Goal: Ask a question

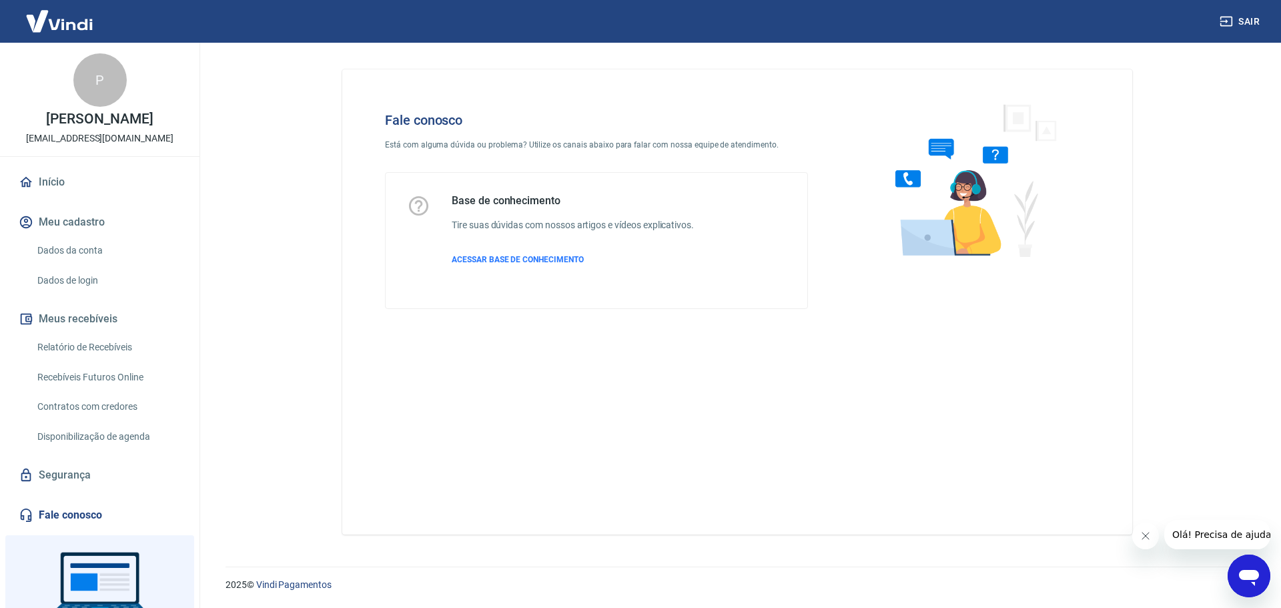
click at [1253, 581] on icon "Abrir janela de mensagens" at bounding box center [1249, 576] width 24 height 24
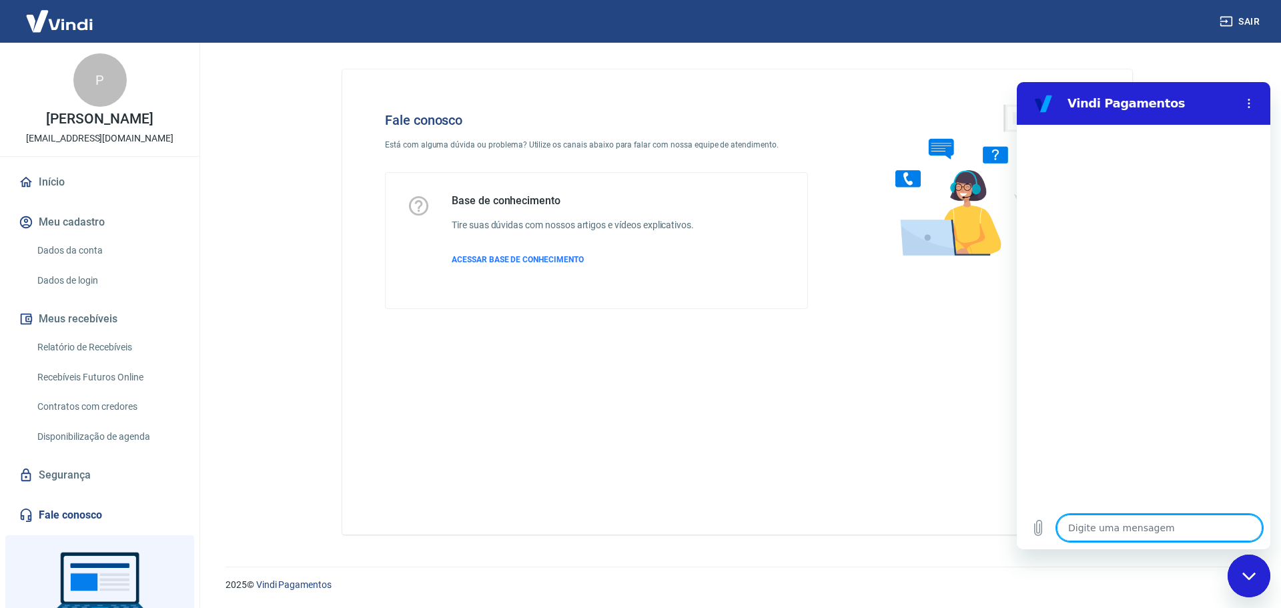
click at [1142, 530] on textarea at bounding box center [1158, 527] width 205 height 27
type textarea "B"
type textarea "x"
type textarea "Bo"
type textarea "x"
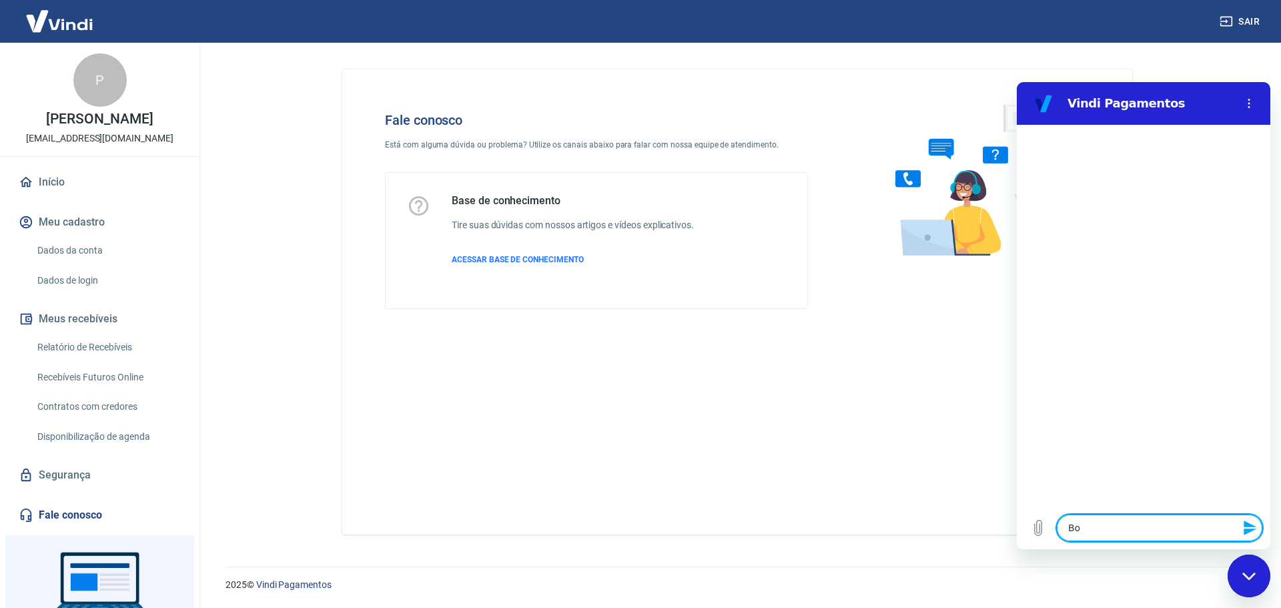
type textarea "Bom"
type textarea "x"
type textarea "Bom"
type textarea "x"
type textarea "Bom d"
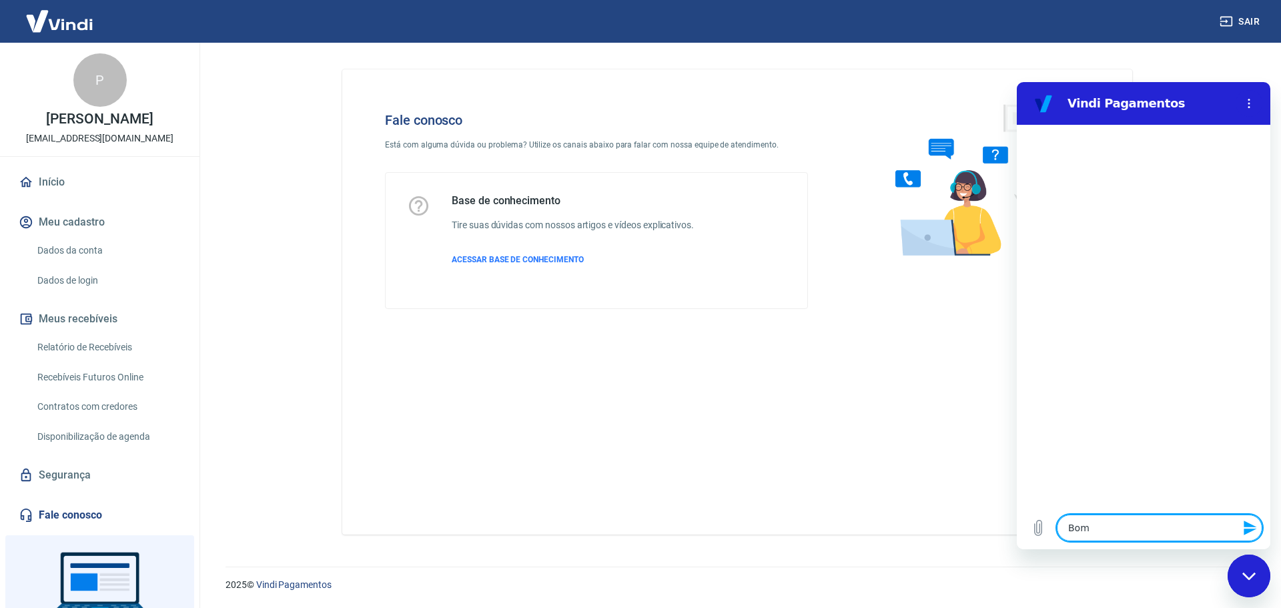
type textarea "x"
type textarea "Bom di"
type textarea "x"
type textarea "Bom dia"
type textarea "x"
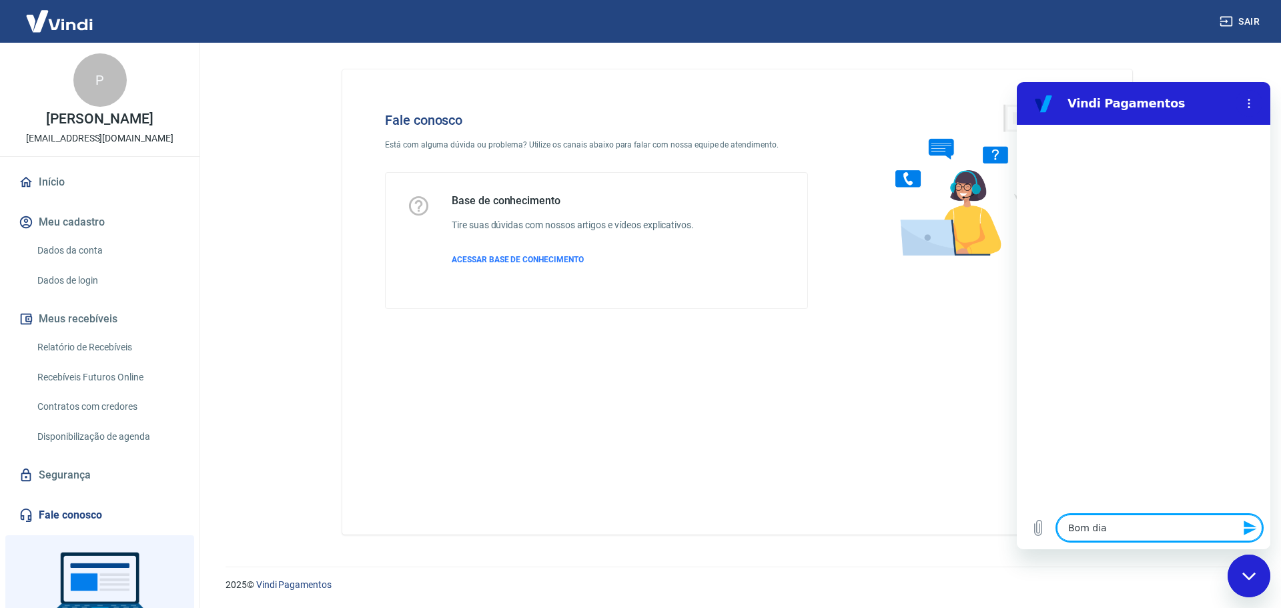
type textarea "Bom dia"
type textarea "x"
type textarea "Bom dia"
type textarea "x"
type textarea "Bom dia G"
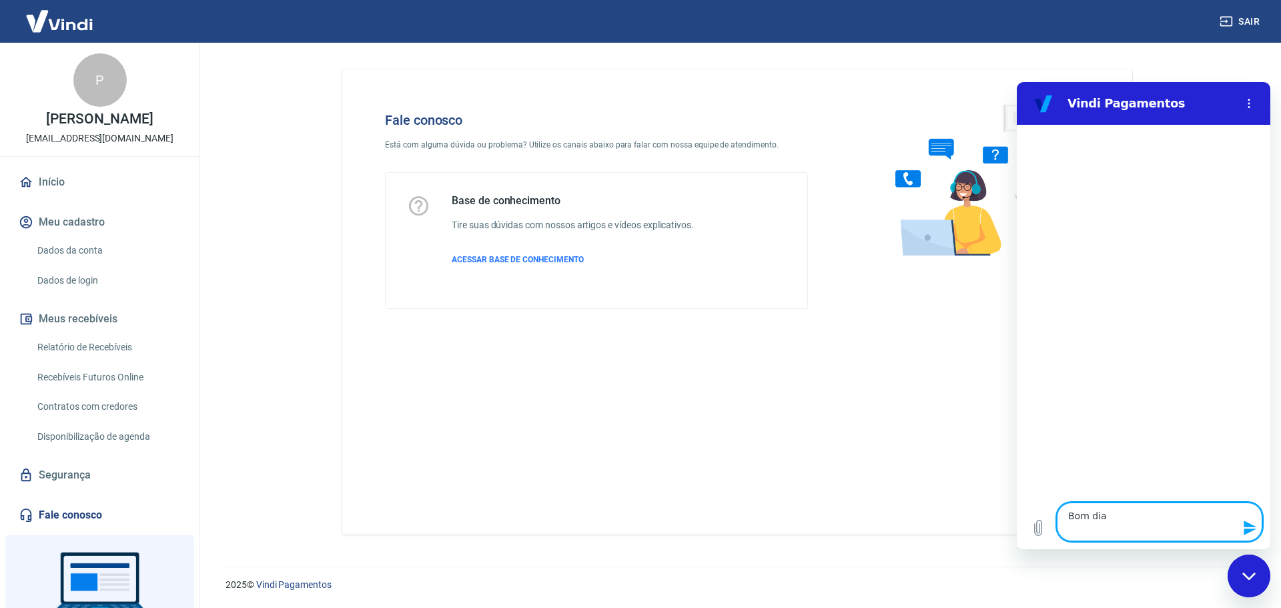
type textarea "x"
type textarea "Bom dia Go"
type textarea "x"
type textarea "Bom dia Gos"
type textarea "x"
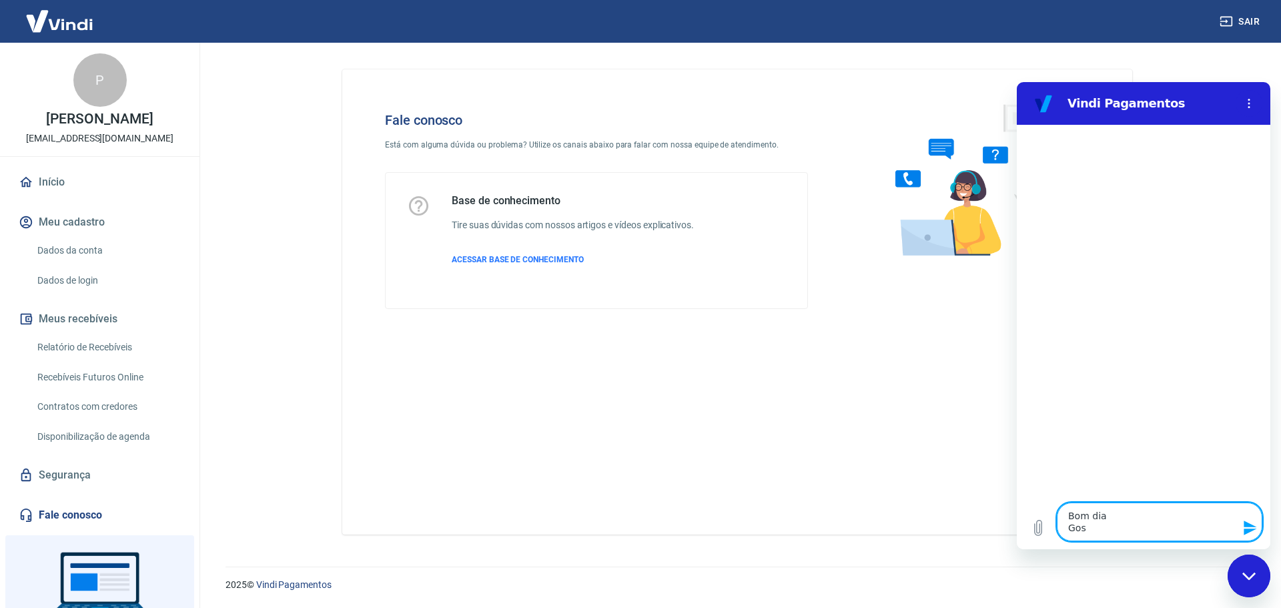
type textarea "Bom dia Gost"
type textarea "x"
type textarea "Bom dia Gosta"
type textarea "x"
type textarea "Bom dia Gostar"
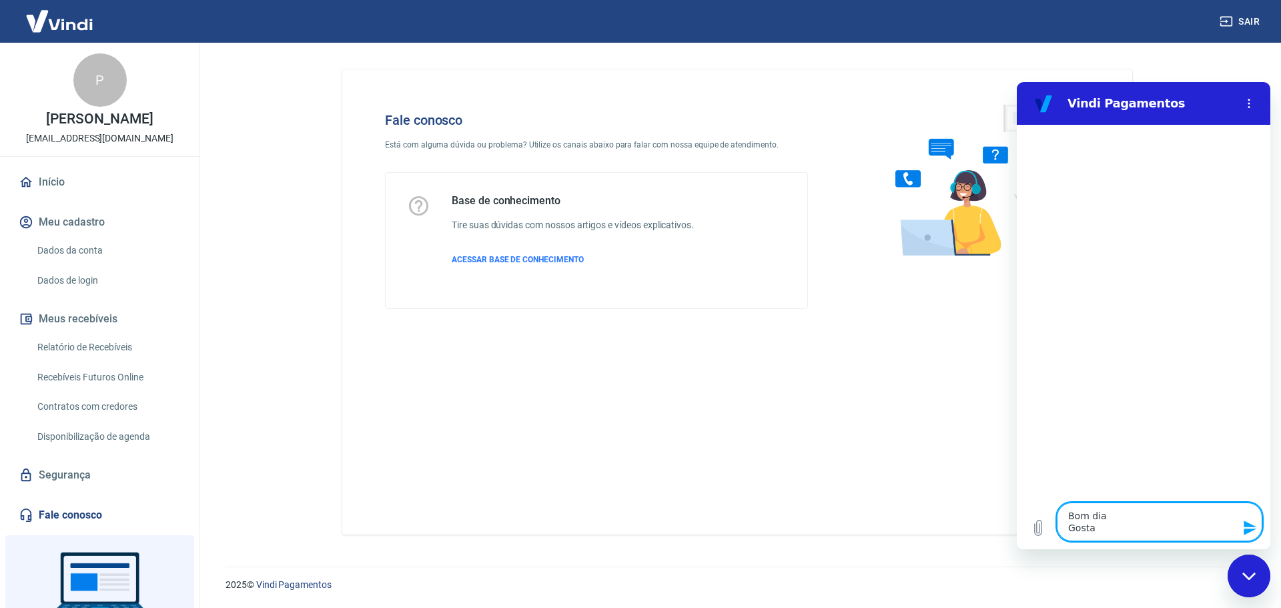
type textarea "x"
type textarea "Bom dia Gostari"
type textarea "x"
type textarea "Bom dia Gostaria"
type textarea "x"
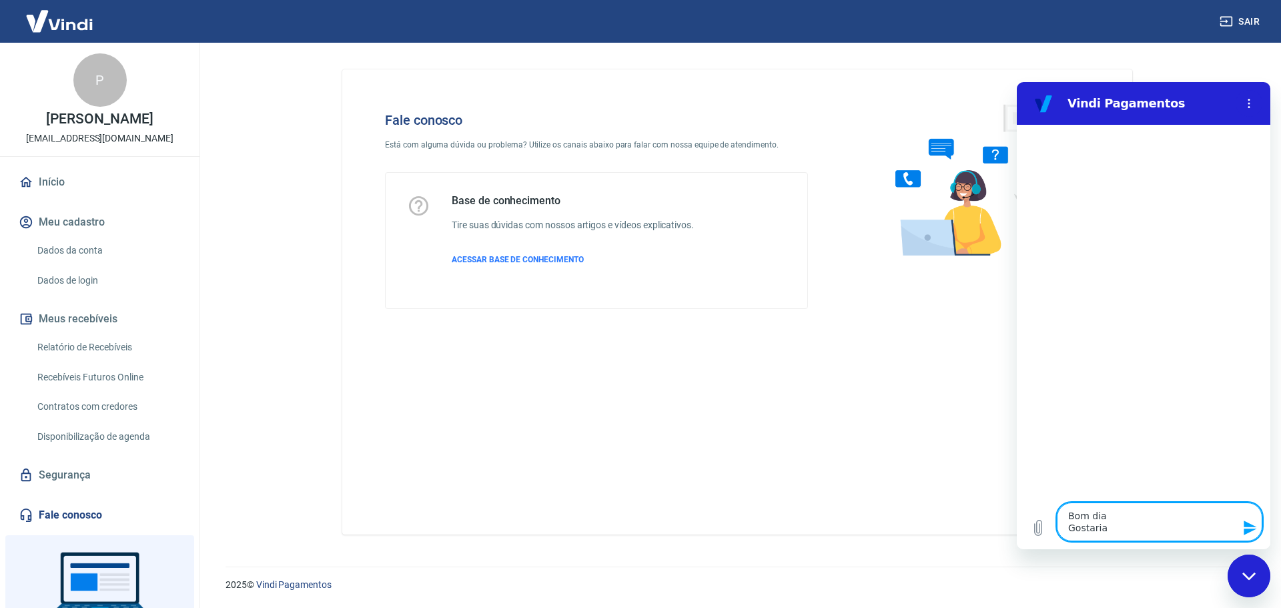
type textarea "Bom dia Gostaria"
type textarea "x"
type textarea "Bom dia Gostaria q"
type textarea "x"
type textarea "Bom dia Gostaria qu"
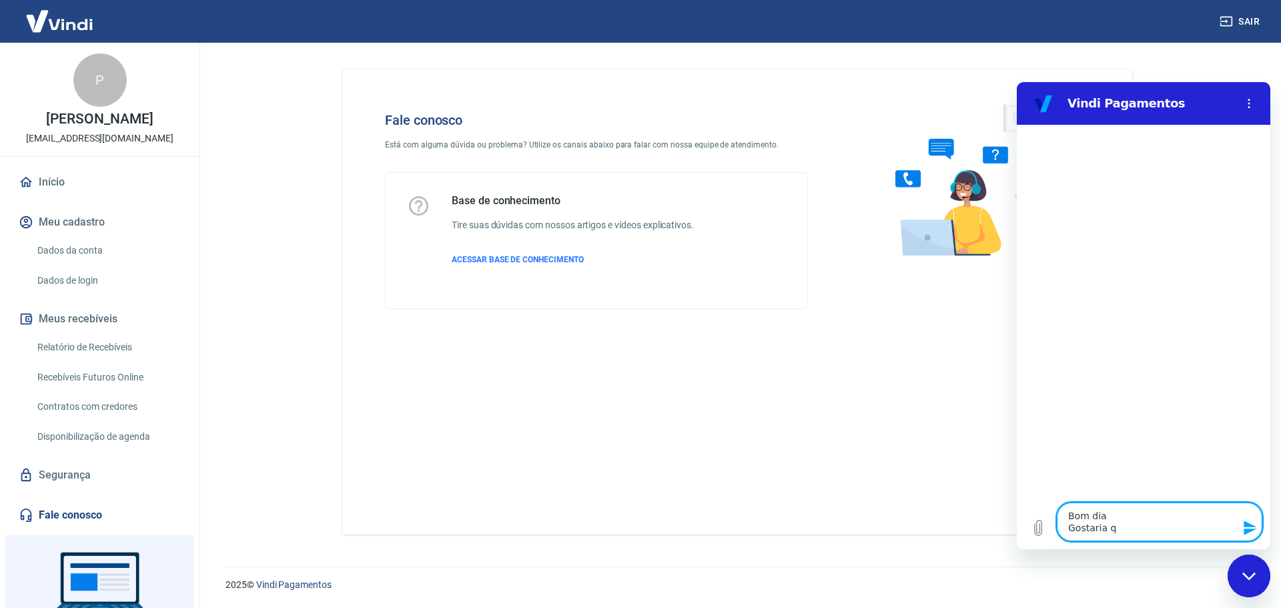
type textarea "x"
type textarea "Bom dia Gostaria que"
type textarea "x"
type textarea "Bom dia Gostaria que"
type textarea "x"
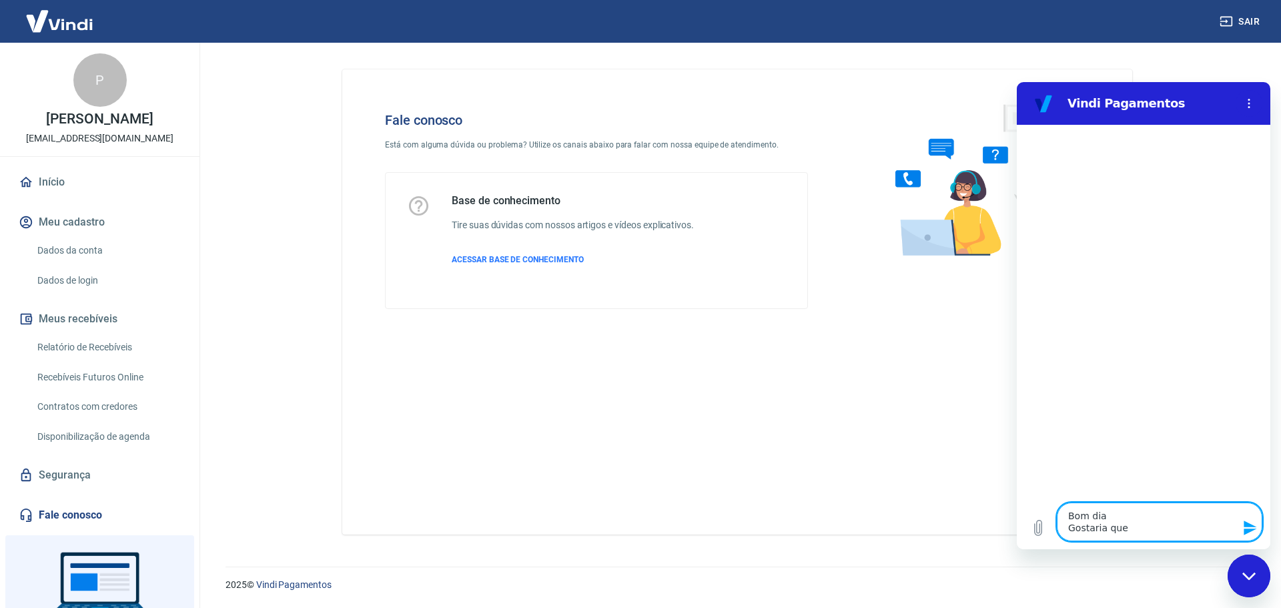
type textarea "Bom dia Gostaria que"
type textarea "x"
type textarea "Bom dia Gostaria que"
type textarea "x"
type textarea "Bom dia Gostaria qu"
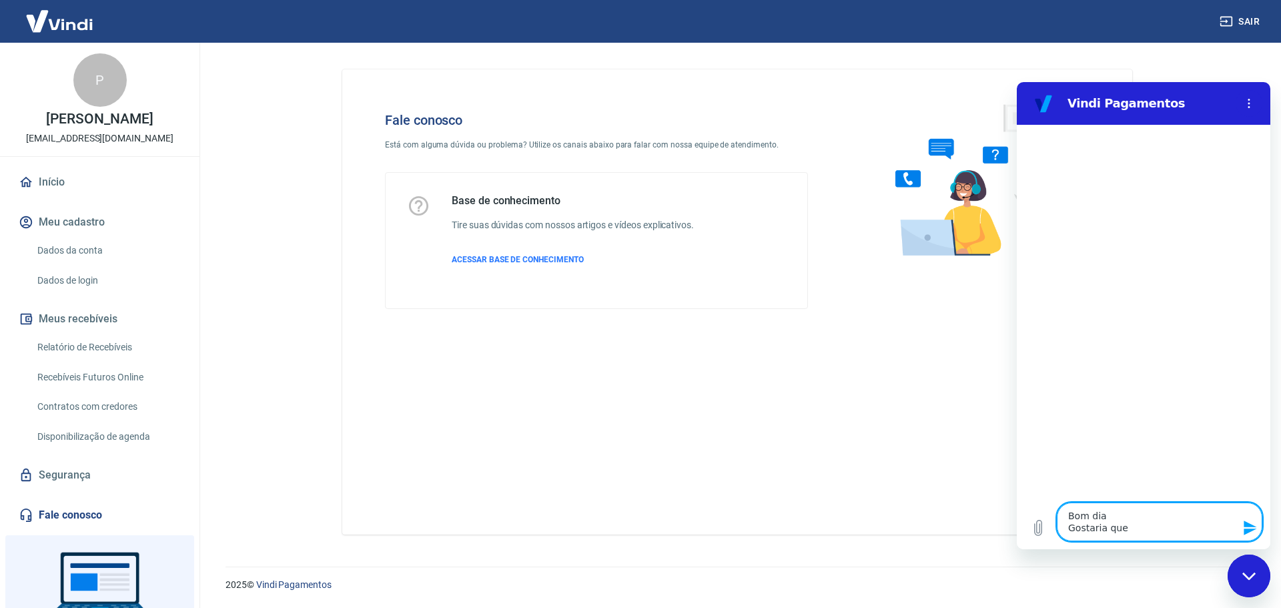
type textarea "x"
type textarea "Bom dia Gostaria q"
type textarea "x"
type textarea "Bom dia Gostaria"
type textarea "x"
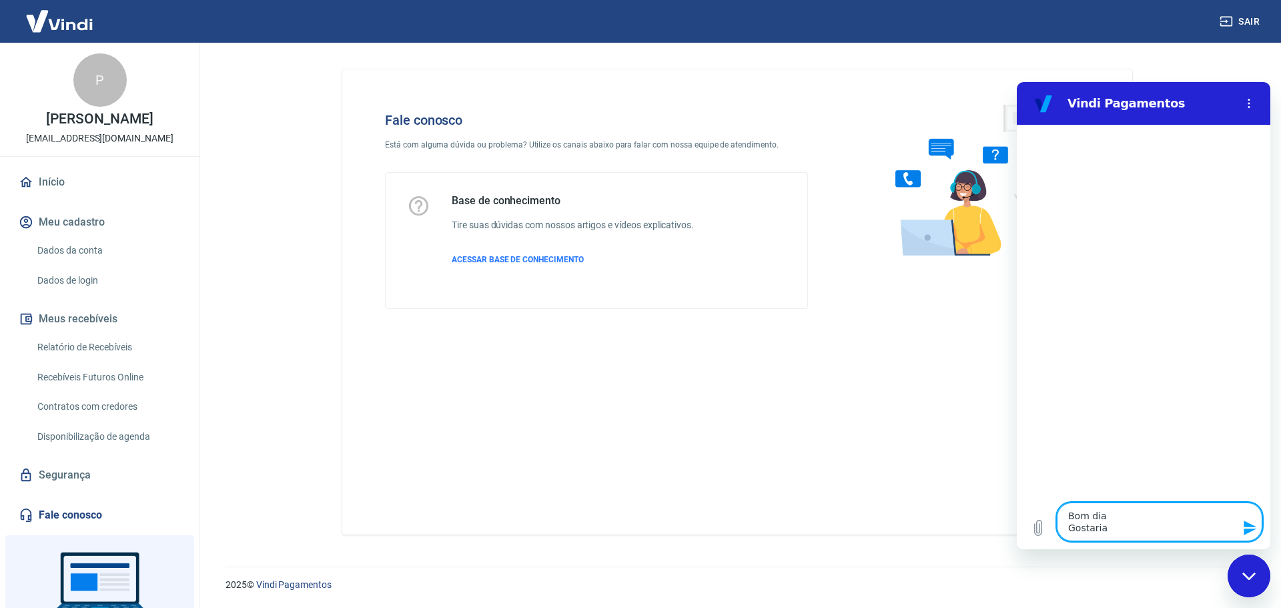
type textarea "Bom dia Gostaria d"
type textarea "x"
type textarea "Bom dia Gostaria de"
type textarea "x"
type textarea "Bom dia Gostaria de"
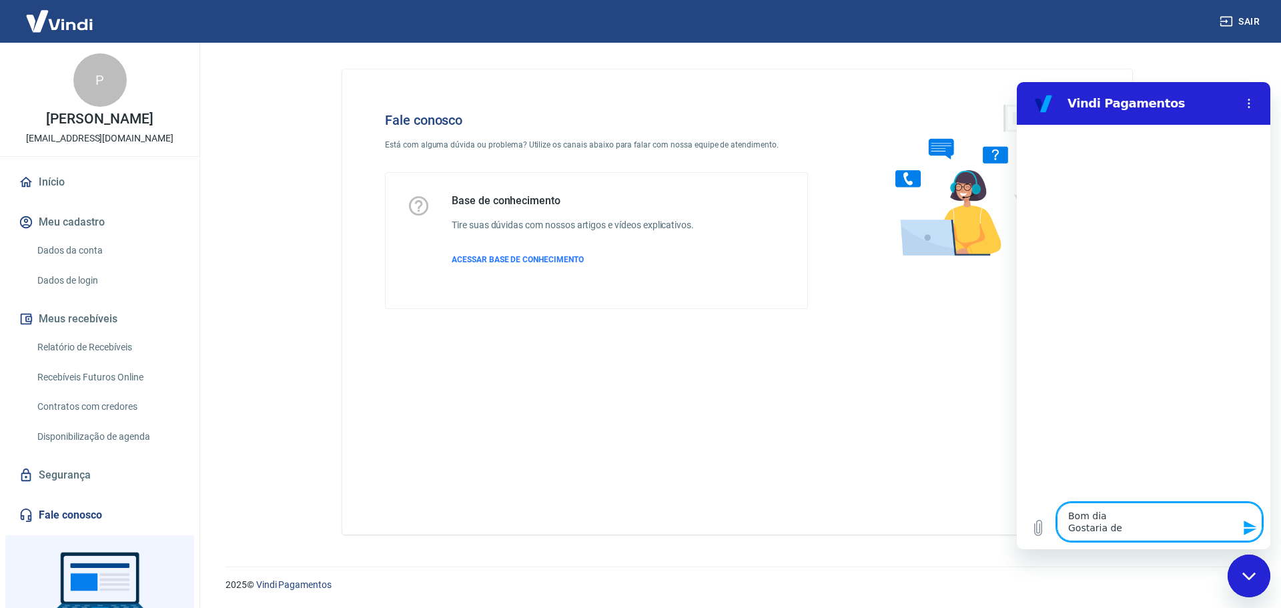
type textarea "x"
type textarea "Bom dia Gostaria de a"
type textarea "x"
type textarea "Bom dia Gostaria de ad"
type textarea "x"
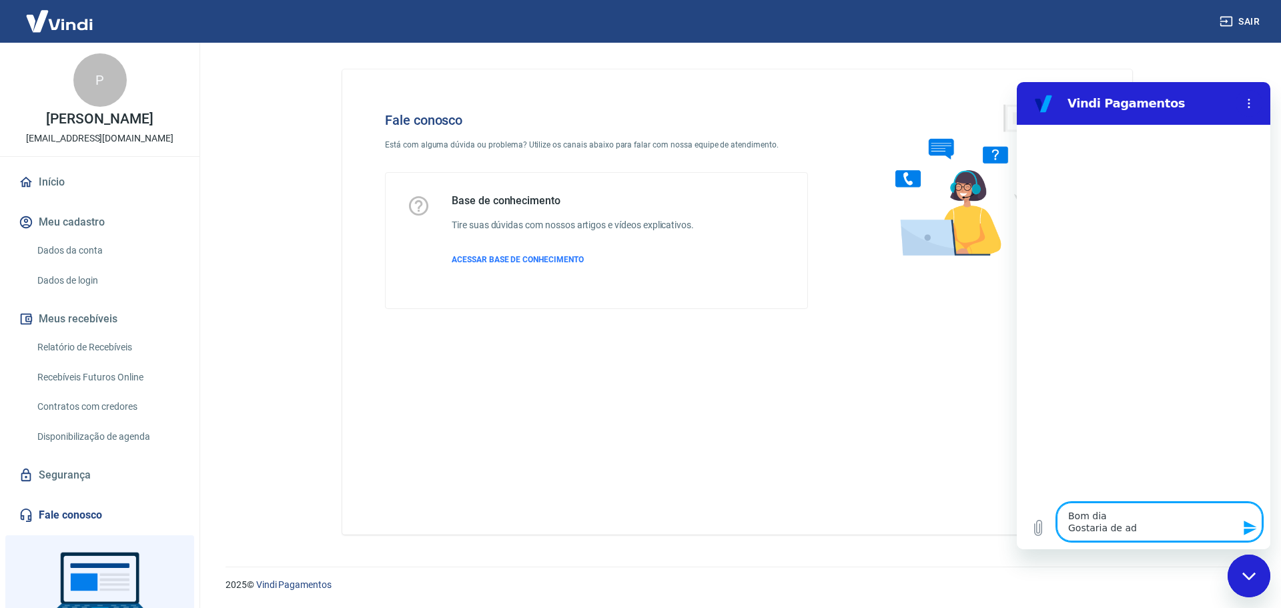
type textarea "Bom dia Gostaria de adi"
type textarea "x"
type textarea "Bom dia Gostaria de adia"
type textarea "x"
type textarea "Bom dia Gostaria de adian"
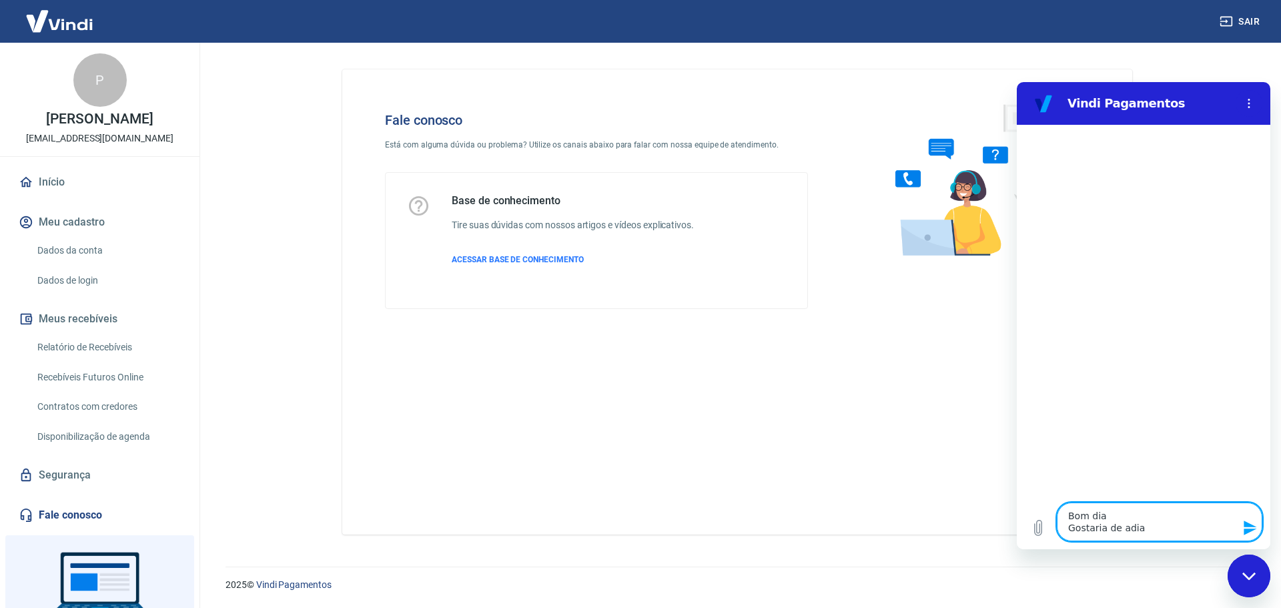
type textarea "x"
type textarea "Bom dia Gostaria de adiant"
type textarea "x"
type textarea "Bom dia Gostaria de adianta"
type textarea "x"
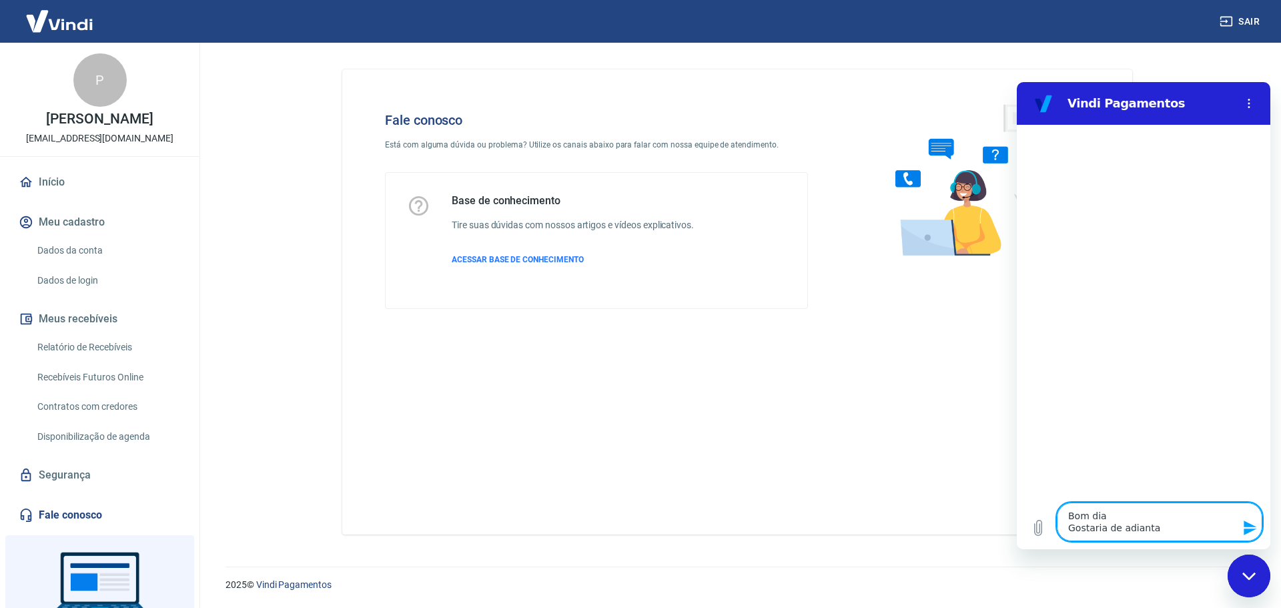
type textarea "Bom dia Gostaria de adiantar"
type textarea "x"
type textarea "Bom dia Gostaria de adiantar"
type textarea "x"
type textarea "Bom dia Gostaria de adiantar o"
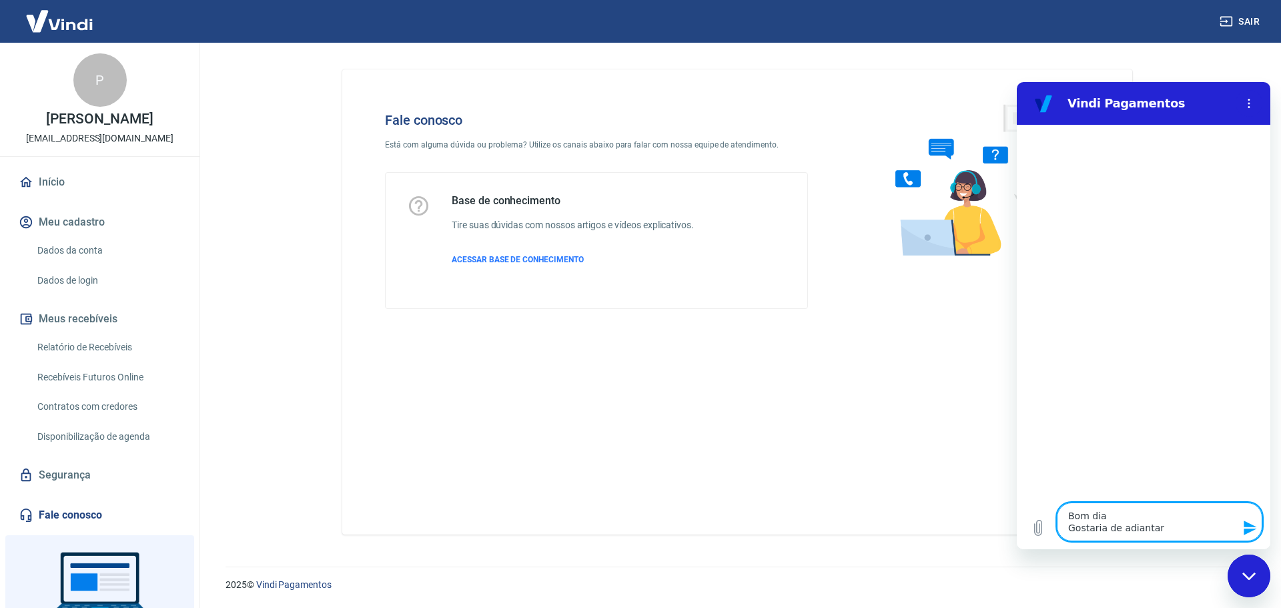
type textarea "x"
type textarea "Bom dia Gostaria de adiantar os"
type textarea "x"
type textarea "Bom dia Gostaria de adiantar os"
type textarea "x"
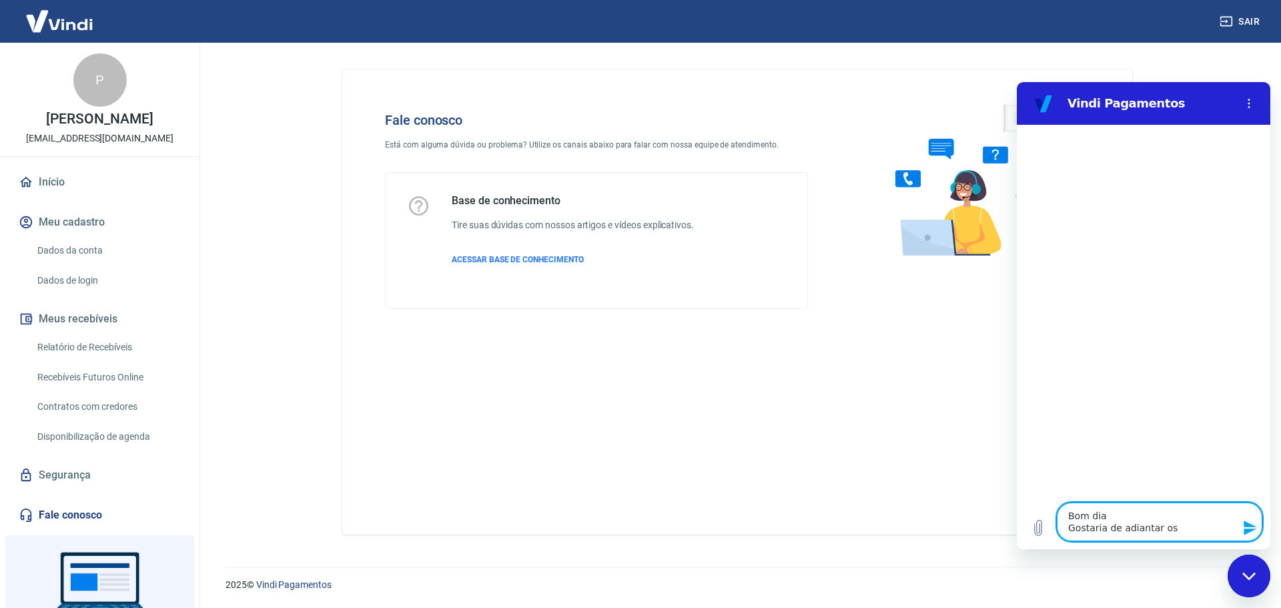
type textarea "Bom dia Gostaria de adiantar os"
type textarea "x"
type textarea "Bom dia Gostaria de adiantar o"
type textarea "x"
type textarea "Bom dia Gostaria de adiantar o"
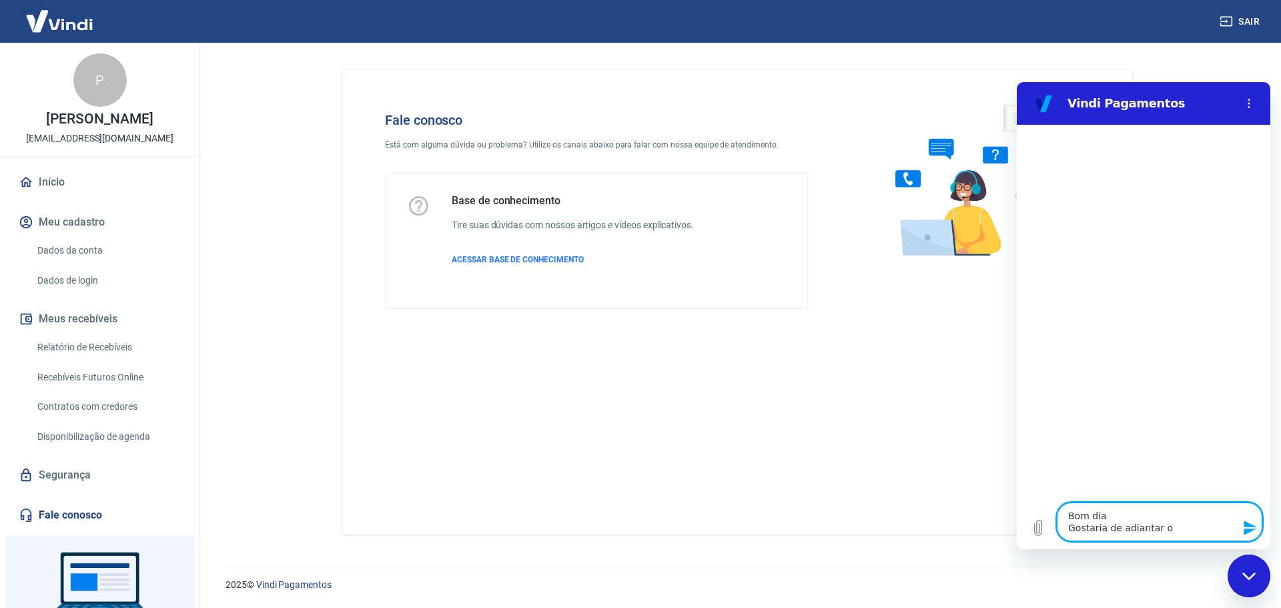
type textarea "x"
type textarea "Bom dia Gostaria de adiantar o n"
type textarea "x"
type textarea "Bom dia Gostaria de adiantar o no"
type textarea "x"
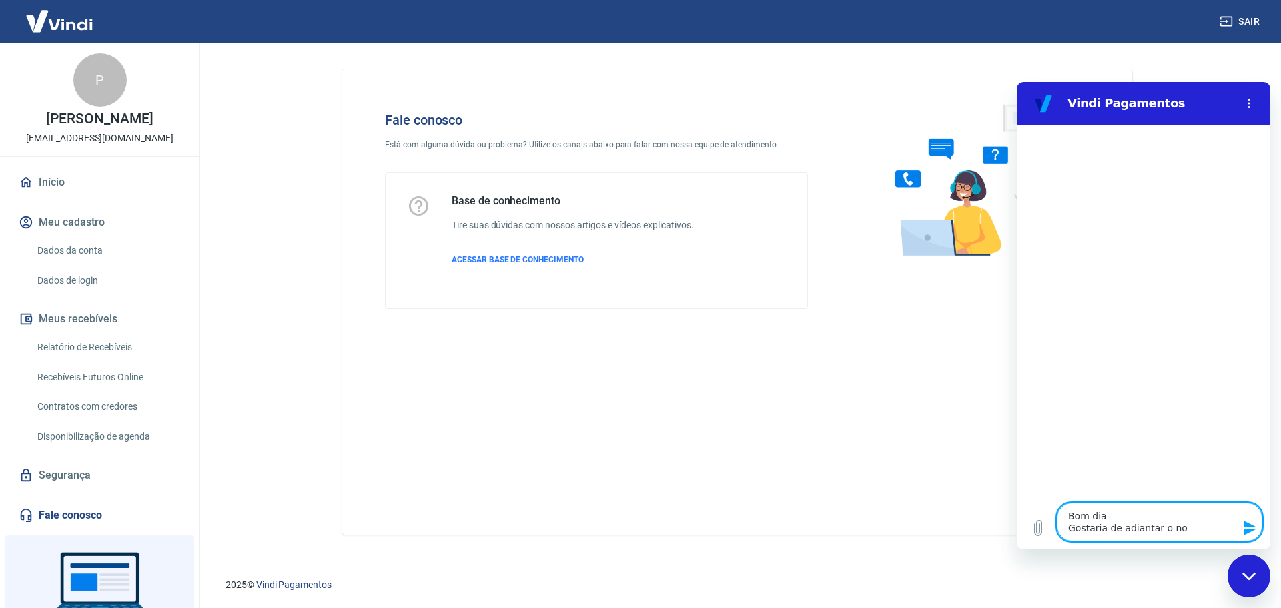
type textarea "Bom dia Gostaria de adiantar o nos"
type textarea "x"
type textarea "Bom dia Gostaria de adiantar o noss"
type textarea "x"
type textarea "Bom dia Gostaria de adiantar o nosso"
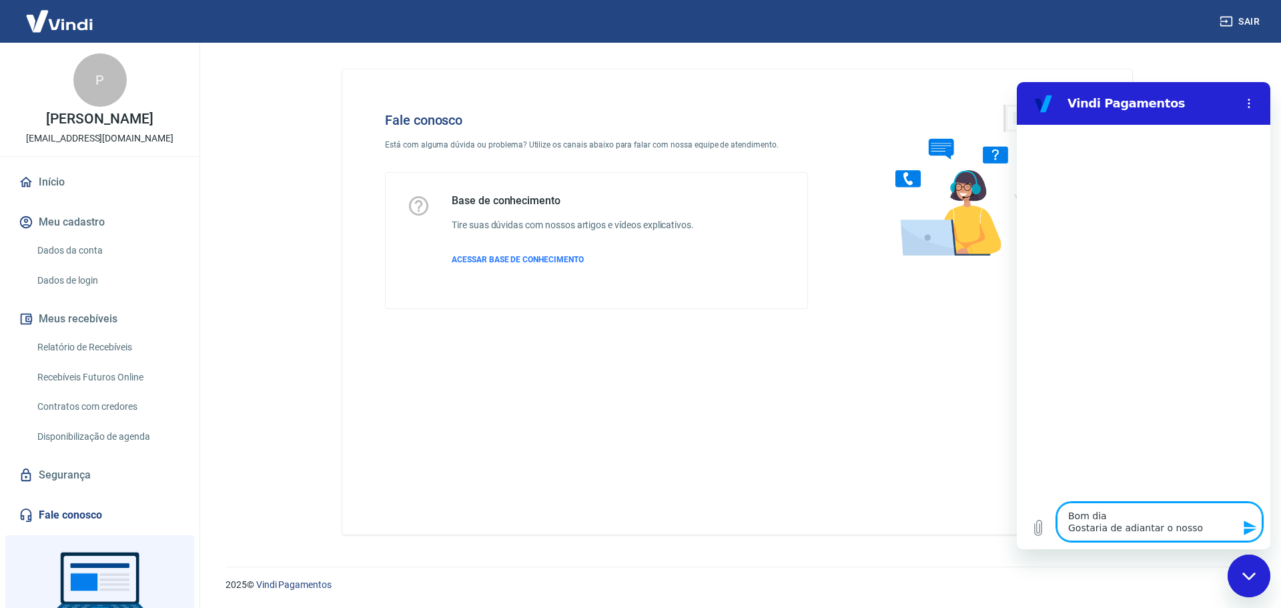
type textarea "x"
type textarea "Bom dia Gostaria de adiantar o nosso"
type textarea "x"
type textarea "Bom dia Gostaria de adiantar o nosso s"
type textarea "x"
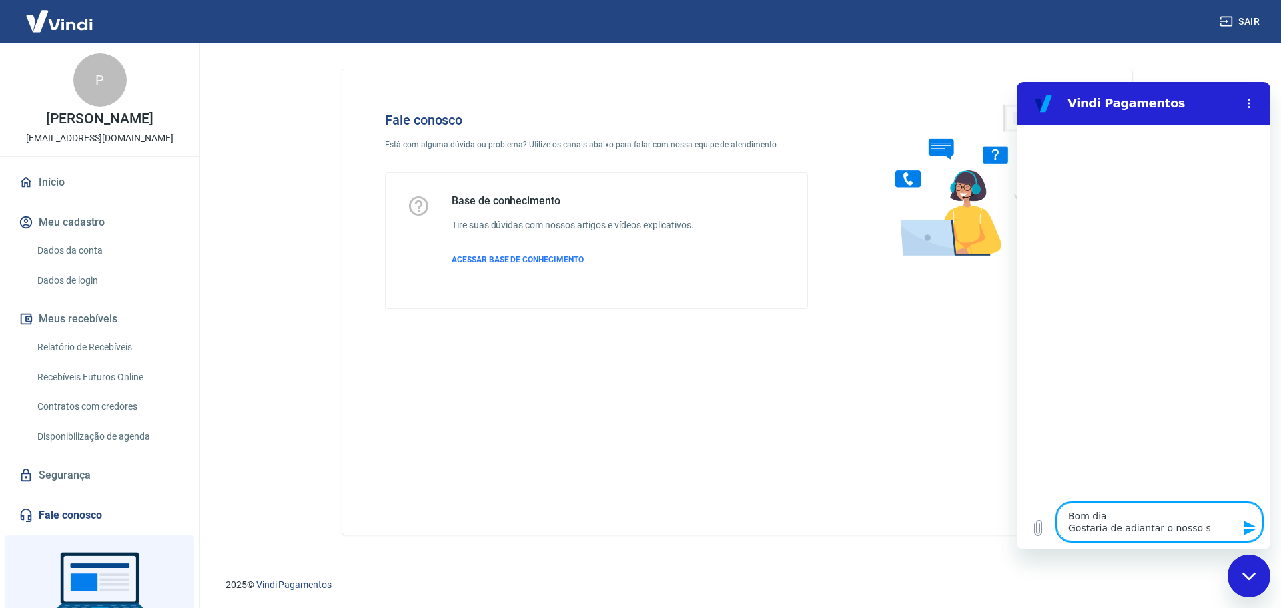
type textarea "Bom dia Gostaria de adiantar o nosso sa"
type textarea "x"
type textarea "Bom dia Gostaria de adiantar o nosso sal"
type textarea "x"
type textarea "Bom dia Gostaria de adiantar o nosso sald"
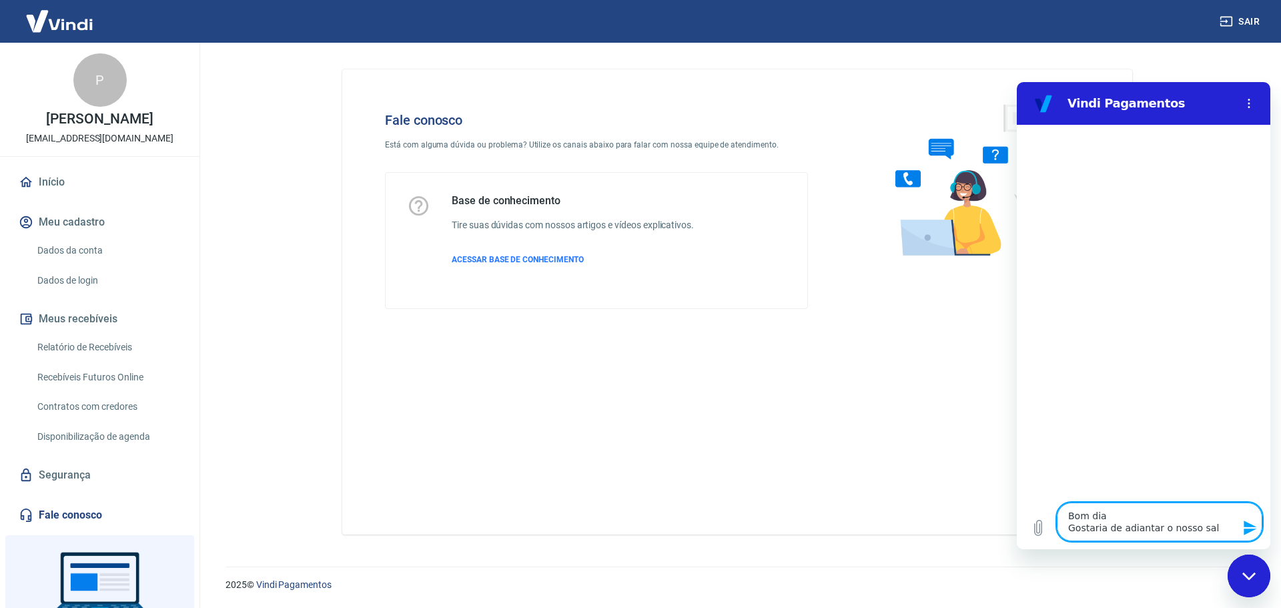
type textarea "x"
type textarea "Bom dia Gostaria de adiantar o nosso saldo"
type textarea "x"
type textarea "Bom dia Gostaria de adiantar o nosso saldo"
type textarea "x"
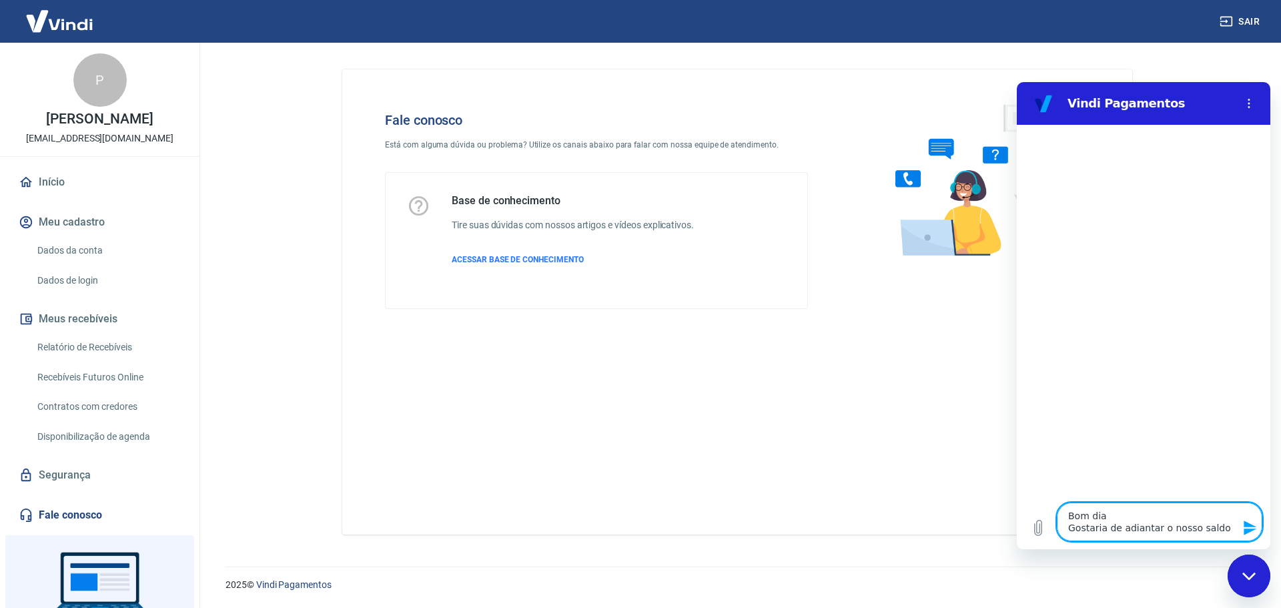
type textarea "Bom dia Gostaria de adiantar o nosso saldo d"
type textarea "x"
type textarea "Bom dia Gostaria de adiantar o nosso saldo da"
type textarea "x"
type textarea "Bom dia Gostaria de adiantar o nosso saldo da"
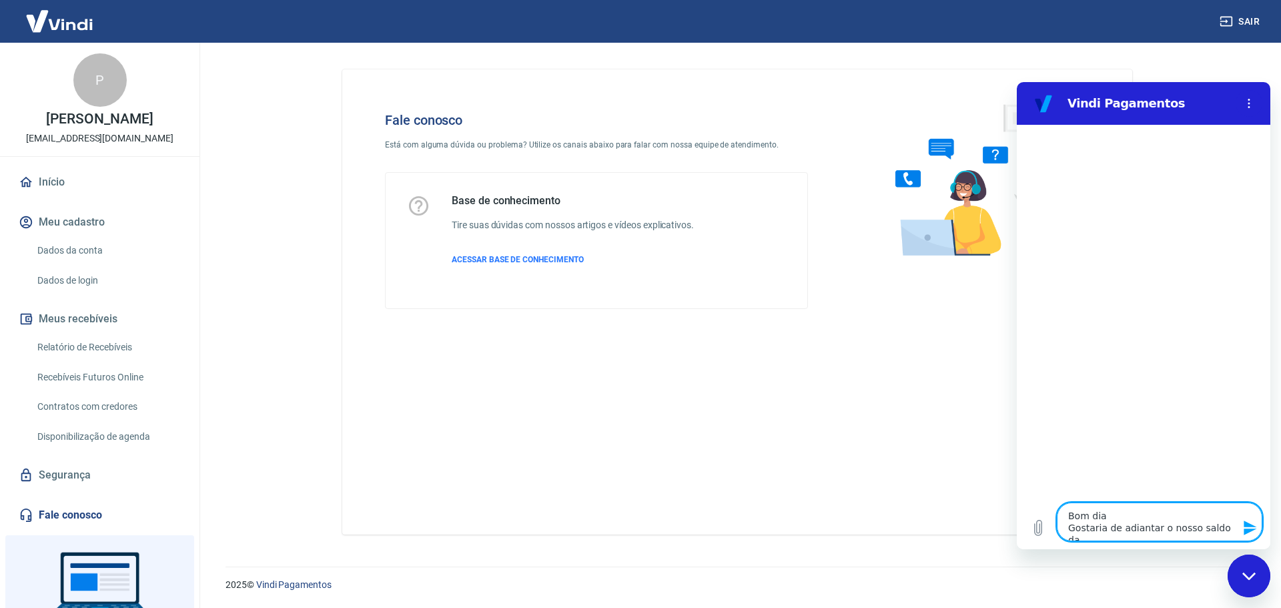
type textarea "x"
type textarea "Bom dia Gostaria de adiantar o nosso saldo da c"
type textarea "x"
type textarea "Bom dia Gostaria de adiantar o nosso saldo da co"
type textarea "x"
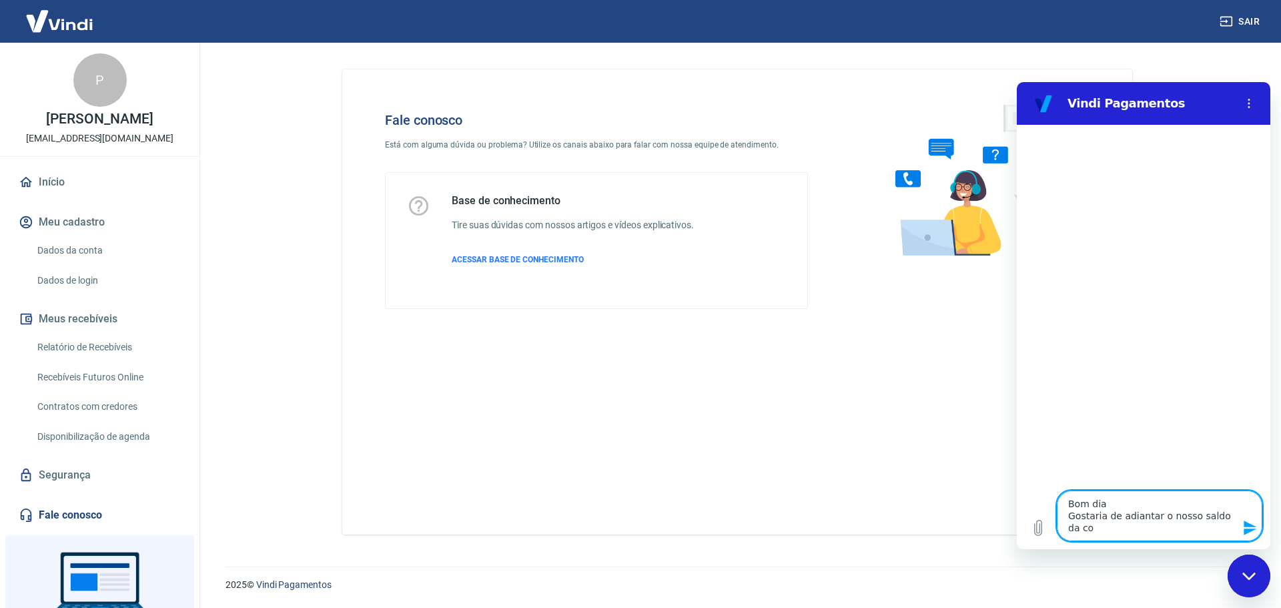
type textarea "Bom dia Gostaria de adiantar o nosso saldo da con"
type textarea "x"
type textarea "Bom dia Gostaria de adiantar o nosso saldo da cont"
type textarea "x"
type textarea "Bom dia Gostaria de adiantar o nosso saldo da conta"
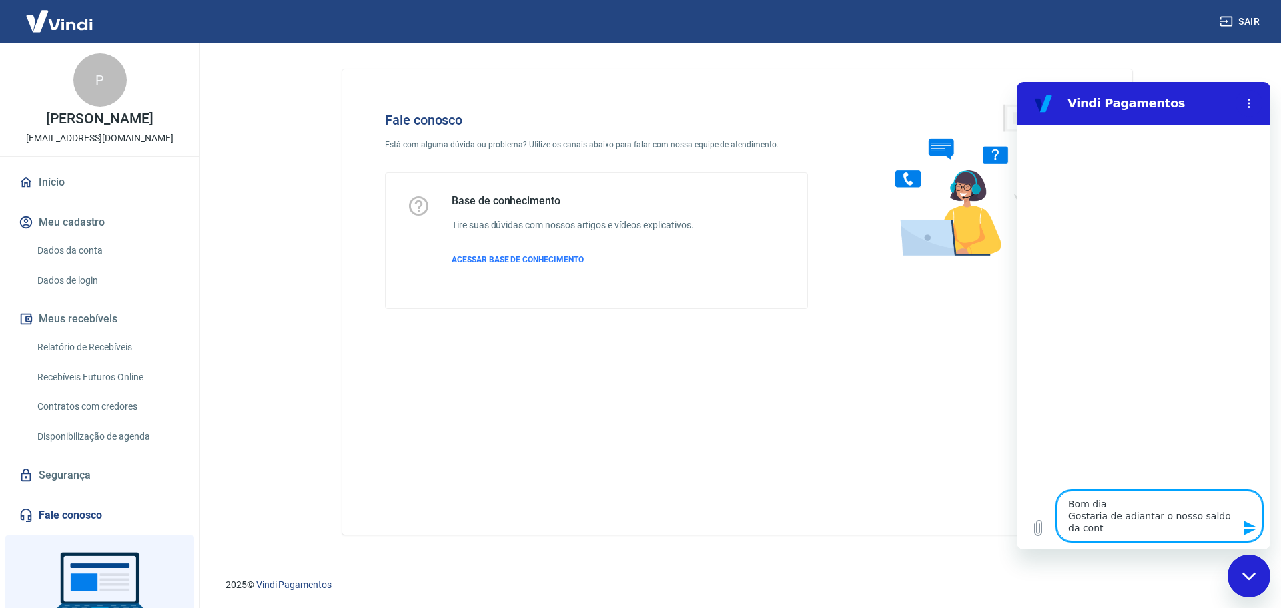
type textarea "x"
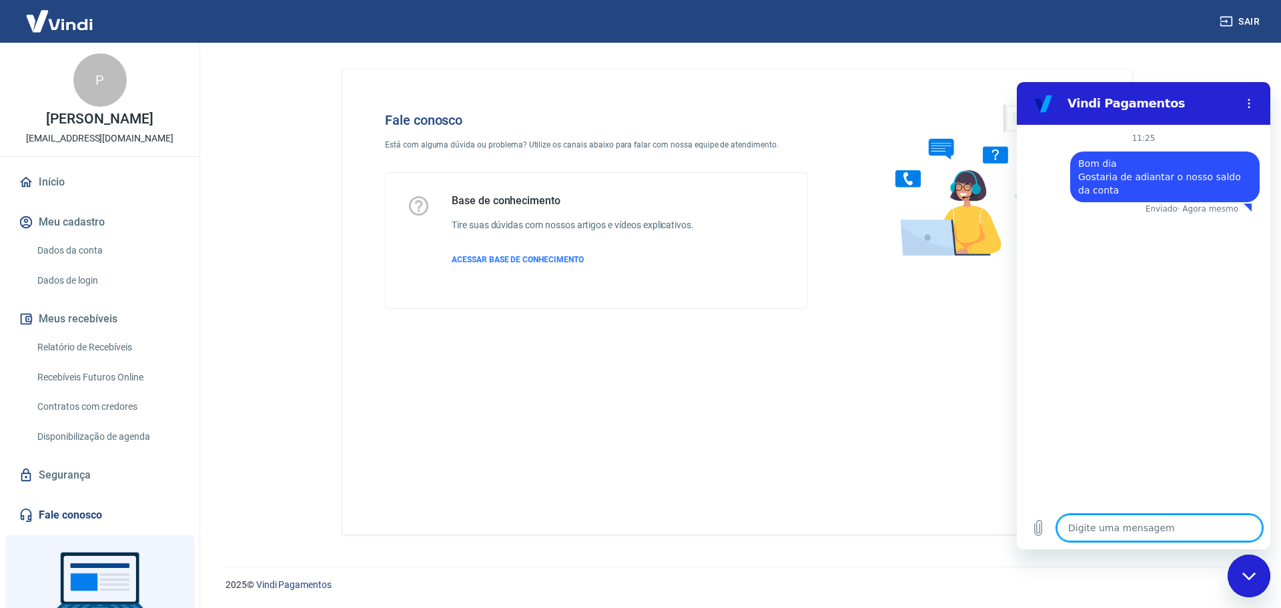
type textarea "x"
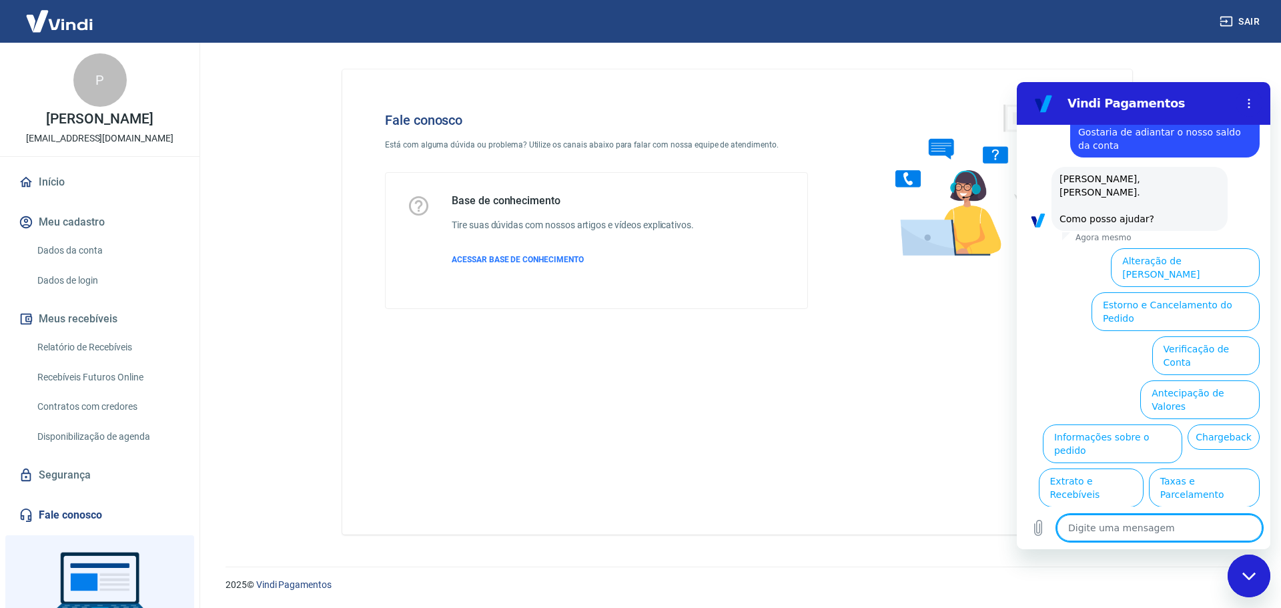
scroll to position [47, 0]
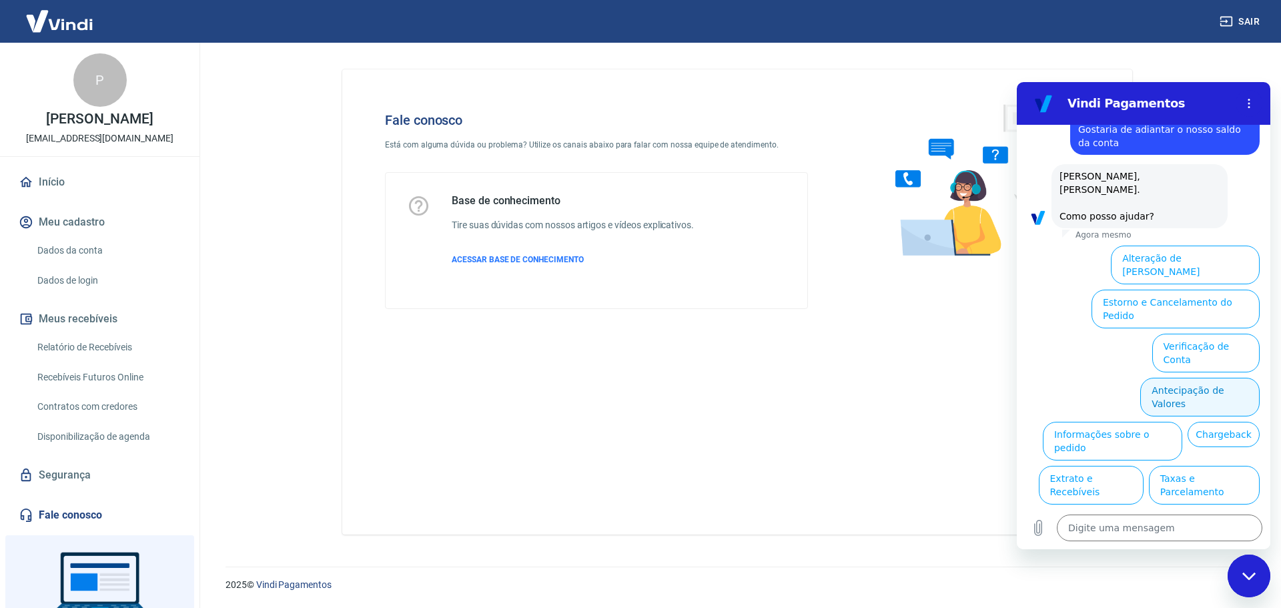
click at [1198, 377] on button "Antecipação de Valores" at bounding box center [1199, 396] width 119 height 39
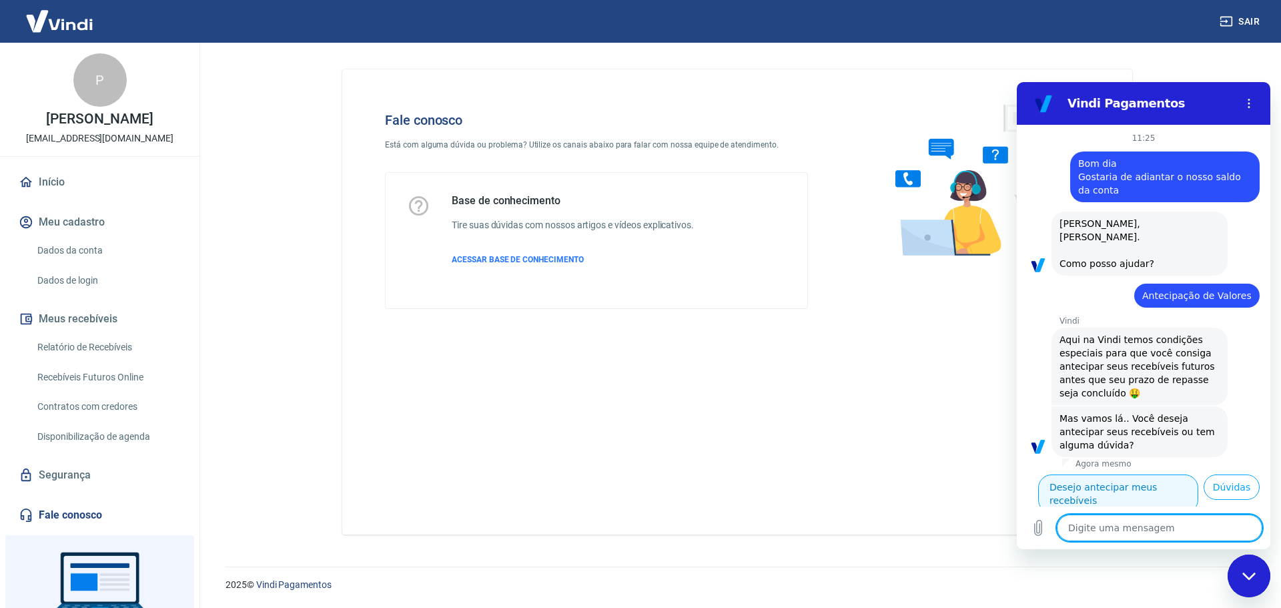
click at [1120, 478] on button "Desejo antecipar meus recebíveis" at bounding box center [1118, 493] width 160 height 39
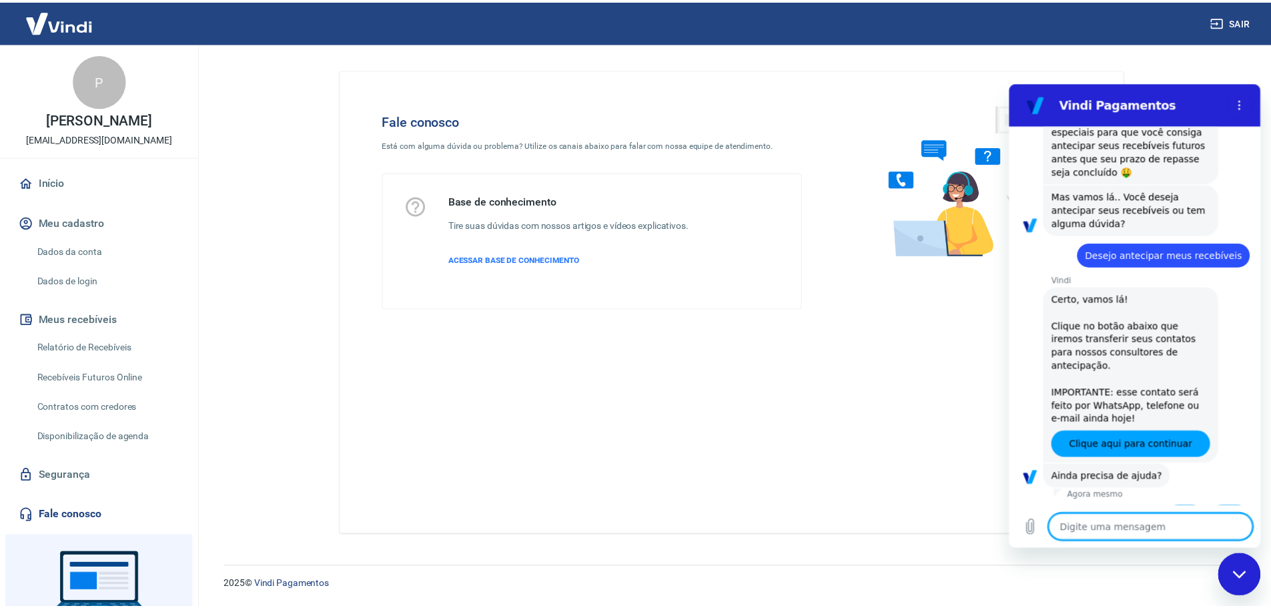
scroll to position [223, 0]
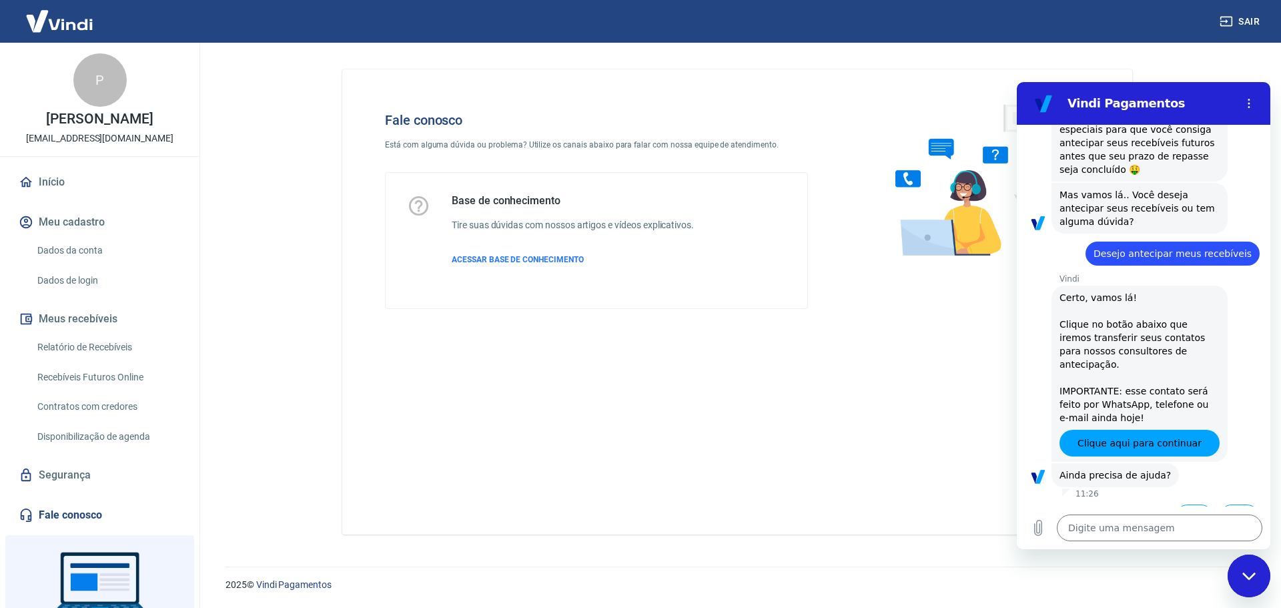
click at [45, 181] on link "Início" at bounding box center [99, 181] width 167 height 29
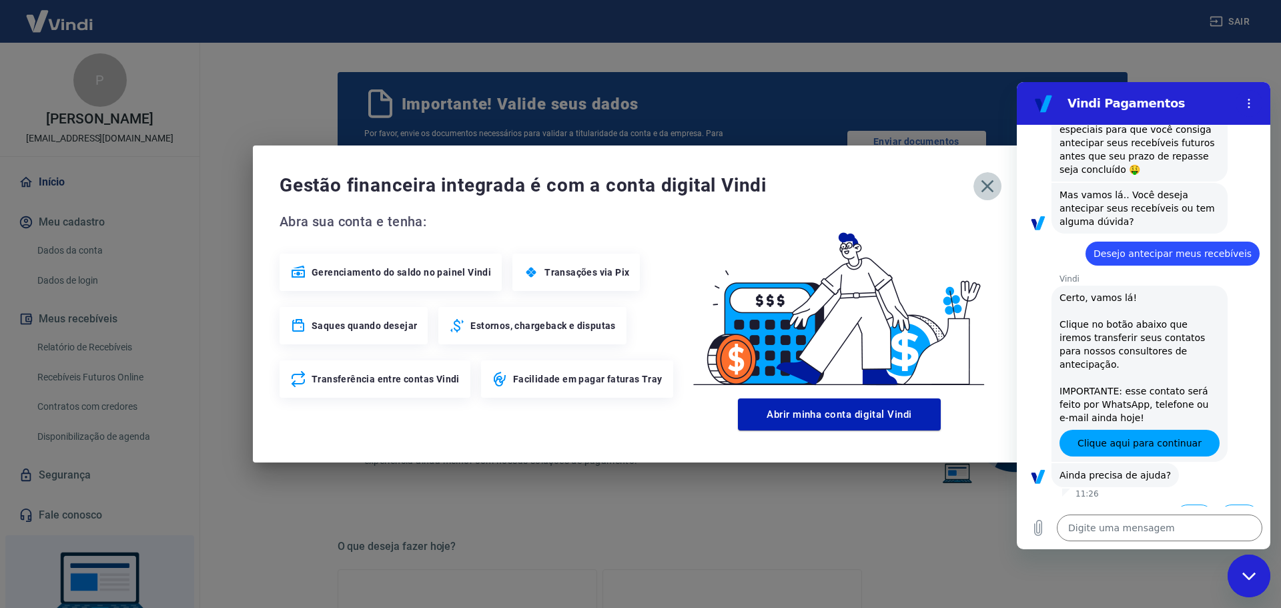
drag, startPoint x: 986, startPoint y: 189, endPoint x: 745, endPoint y: 208, distance: 242.2
click at [985, 189] on icon "button" at bounding box center [986, 185] width 21 height 21
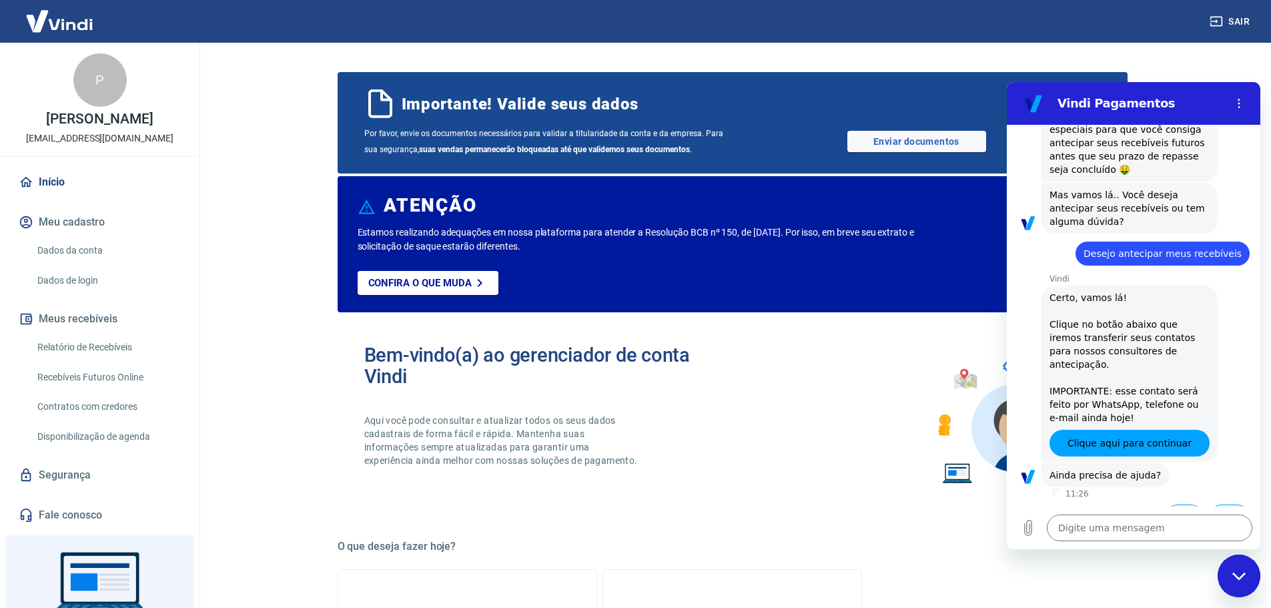
click at [1209, 504] on button "Não" at bounding box center [1228, 516] width 41 height 25
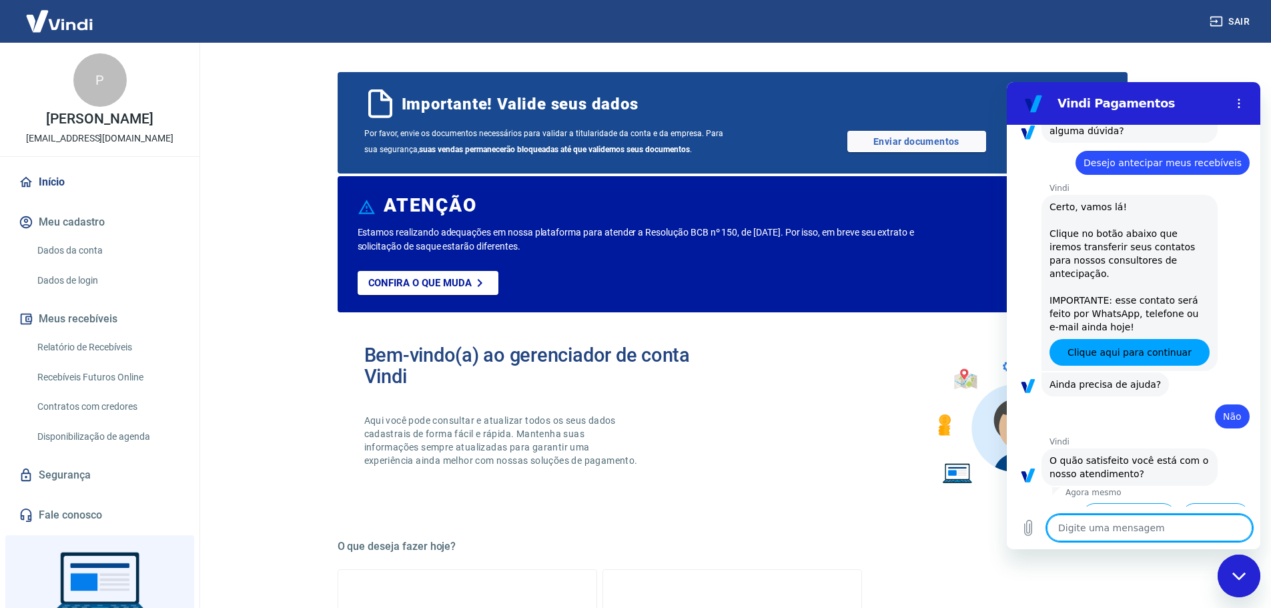
scroll to position [343, 0]
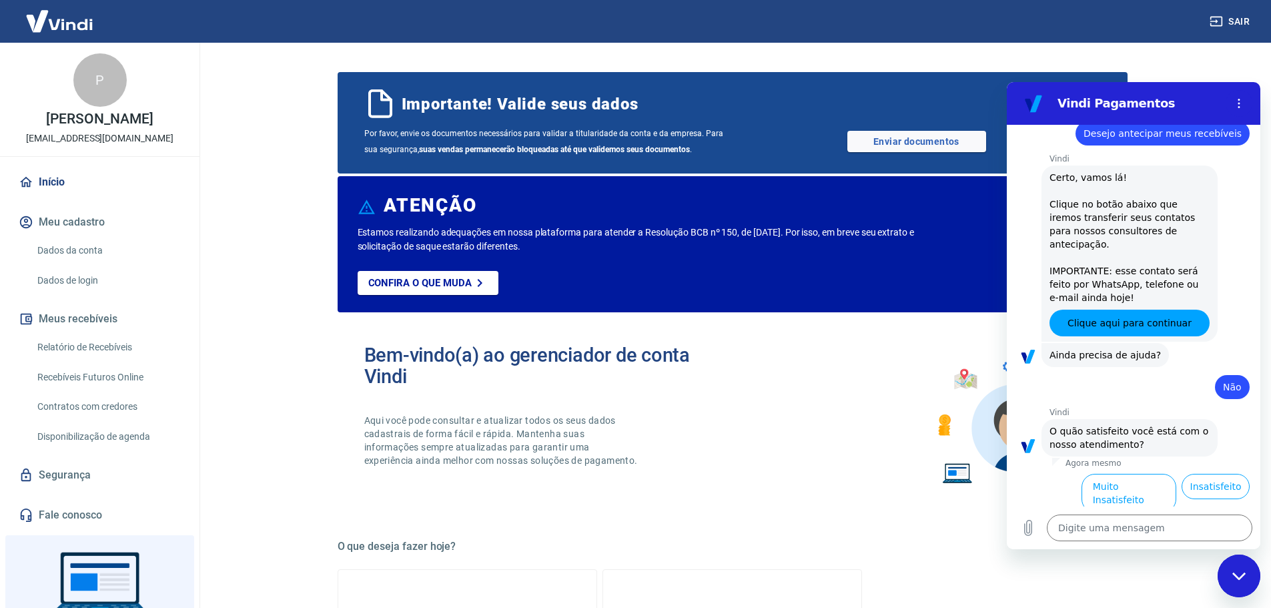
click at [1247, 582] on div "Fechar janela de mensagens" at bounding box center [1239, 576] width 40 height 40
type textarea "x"
